Goal: Task Accomplishment & Management: Complete application form

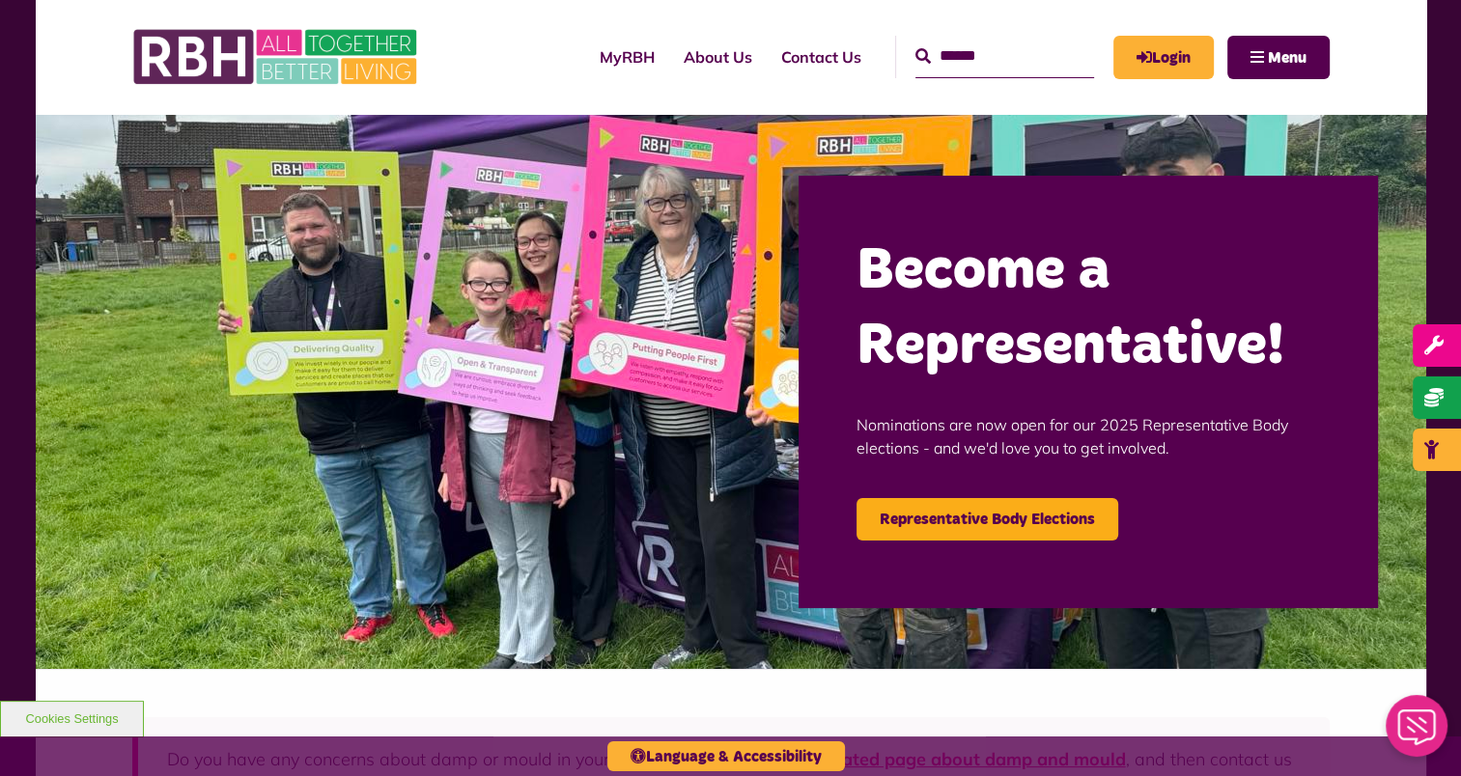
click at [986, 52] on input "text" at bounding box center [1005, 57] width 179 height 42
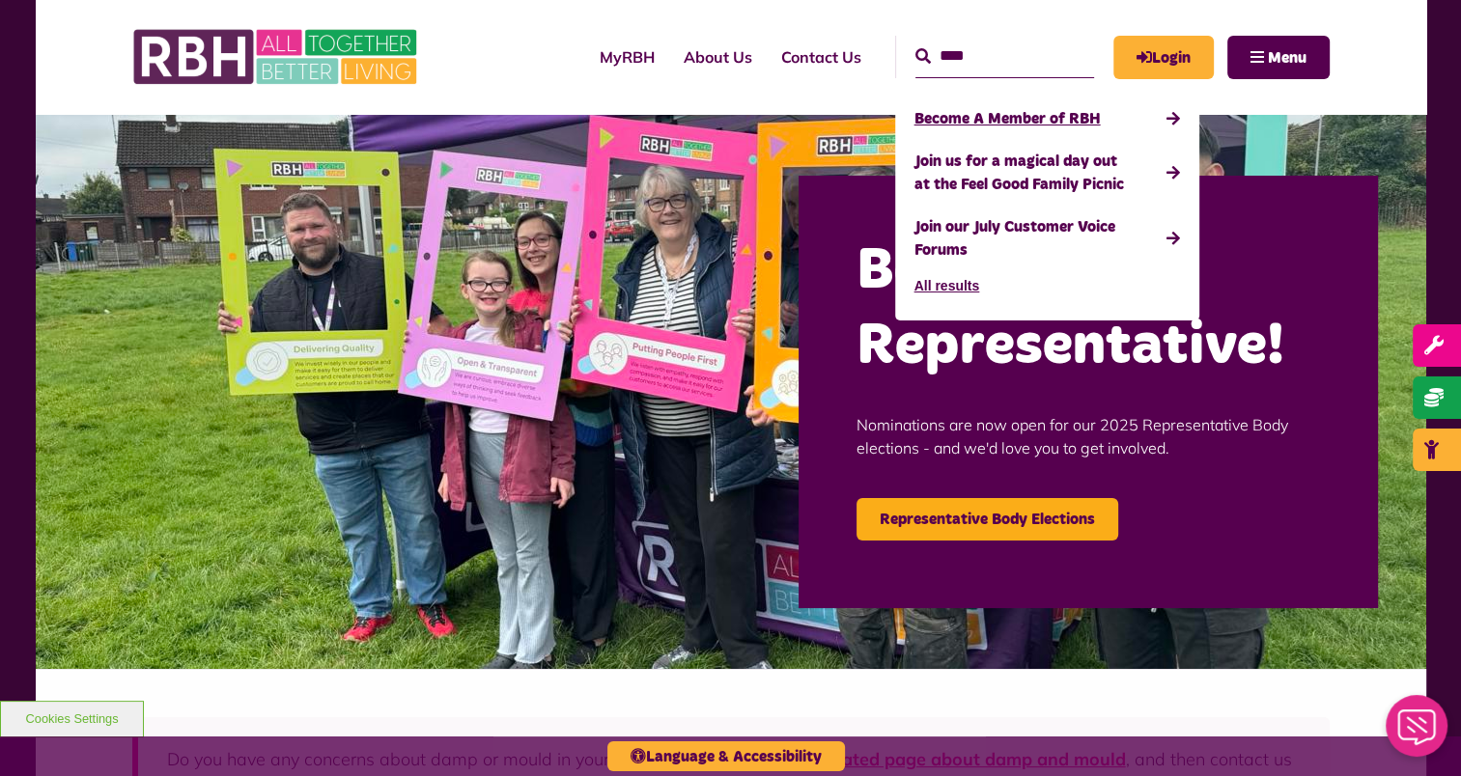
type input "****"
click at [999, 131] on link "Become A Member of RBH" at bounding box center [1048, 119] width 266 height 42
